Goal: Task Accomplishment & Management: Manage account settings

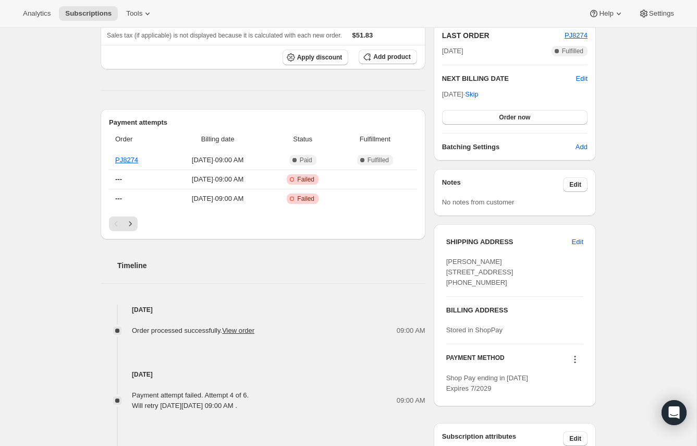
scroll to position [240, 0]
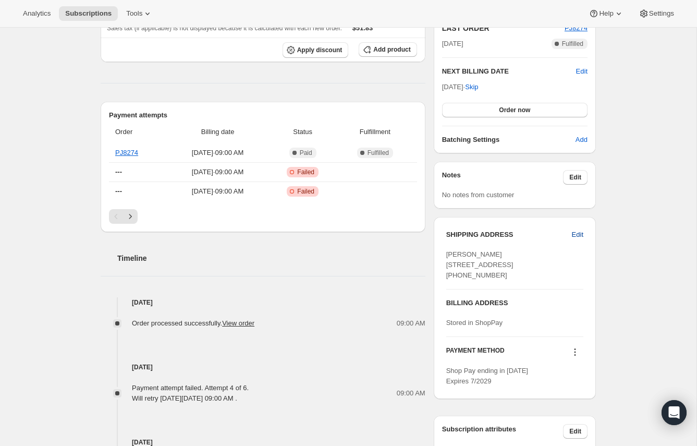
click at [574, 237] on span "Edit" at bounding box center [577, 234] width 11 height 10
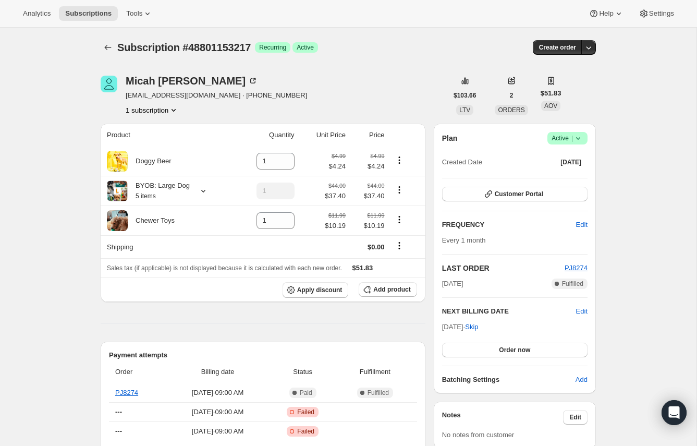
select select "[GEOGRAPHIC_DATA]"
select select "FL"
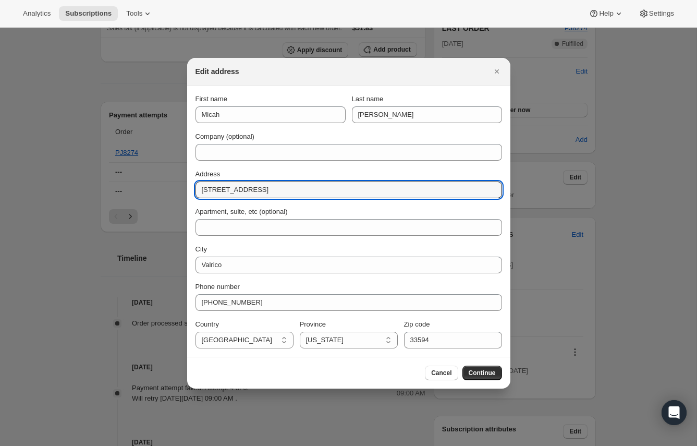
drag, startPoint x: 319, startPoint y: 193, endPoint x: 163, endPoint y: 192, distance: 156.4
paste input "[STREET_ADDRESS]"
type input "[STREET_ADDRESS]"
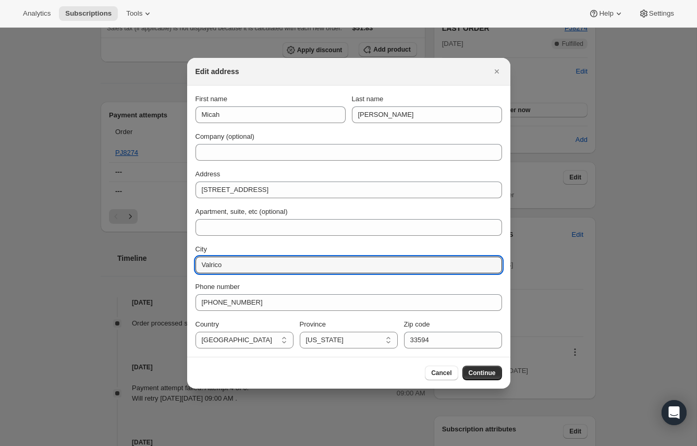
drag, startPoint x: 257, startPoint y: 264, endPoint x: 126, endPoint y: 264, distance: 130.8
type input "Lakeland"
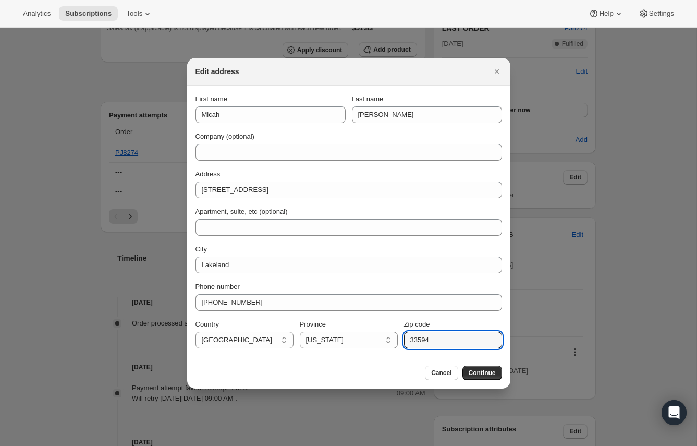
paste input "805"
type input "33805"
click at [485, 369] on span "Continue" at bounding box center [482, 373] width 27 height 8
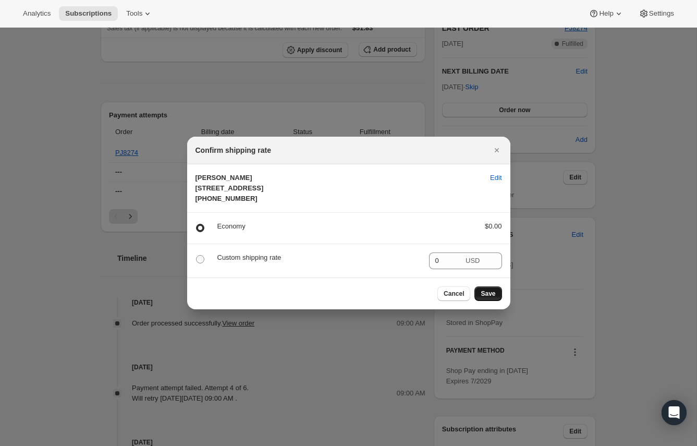
click at [493, 298] on span "Save" at bounding box center [488, 293] width 15 height 8
